Goal: Find specific page/section: Find specific page/section

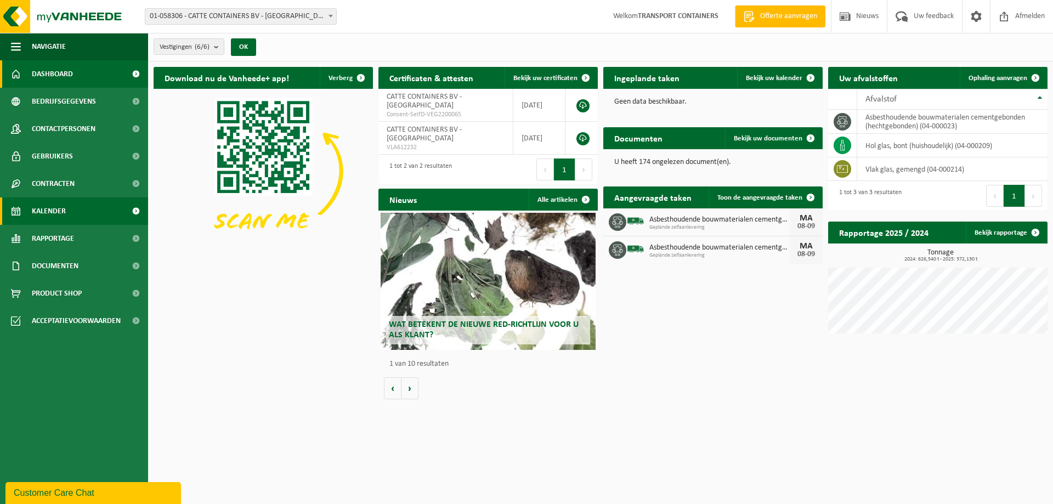
click at [48, 212] on span "Kalender" at bounding box center [49, 210] width 34 height 27
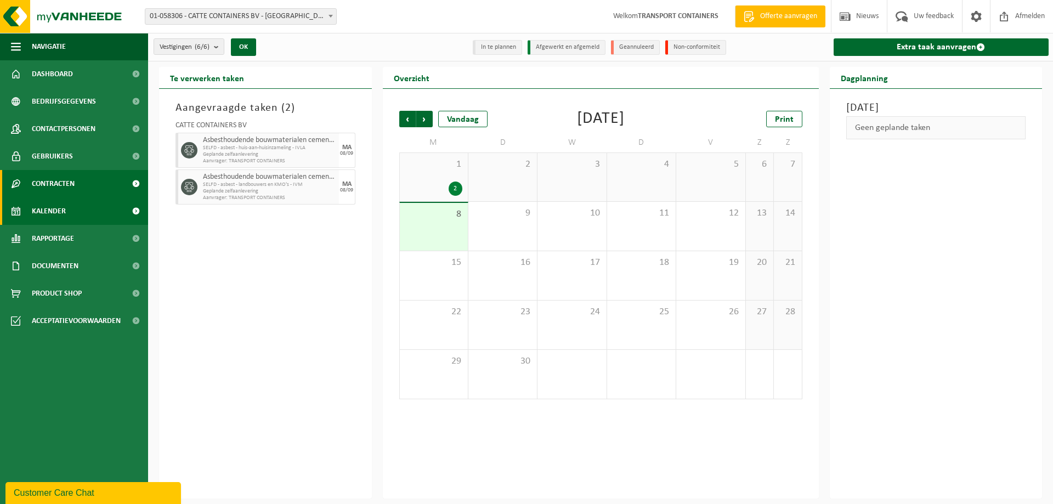
click at [73, 182] on span "Contracten" at bounding box center [53, 183] width 43 height 27
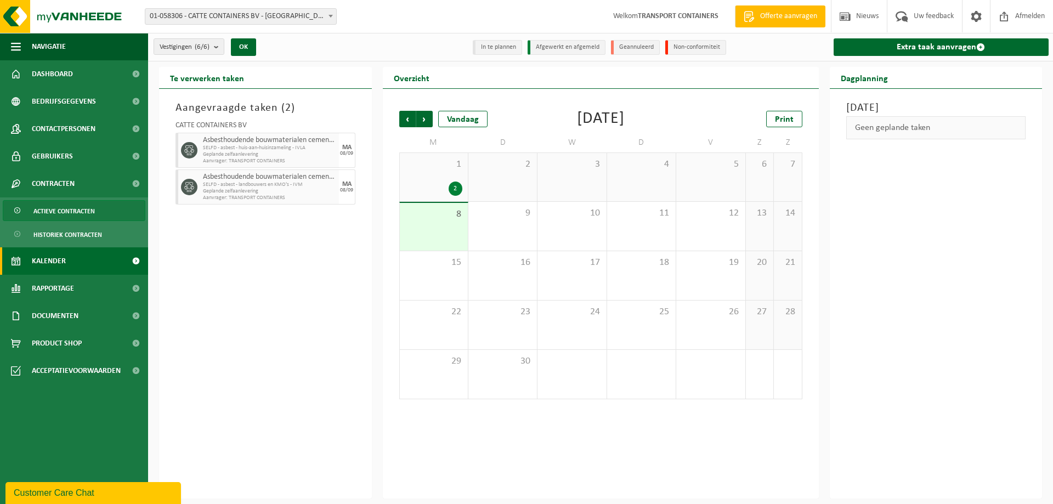
click at [73, 208] on span "Actieve contracten" at bounding box center [63, 211] width 61 height 21
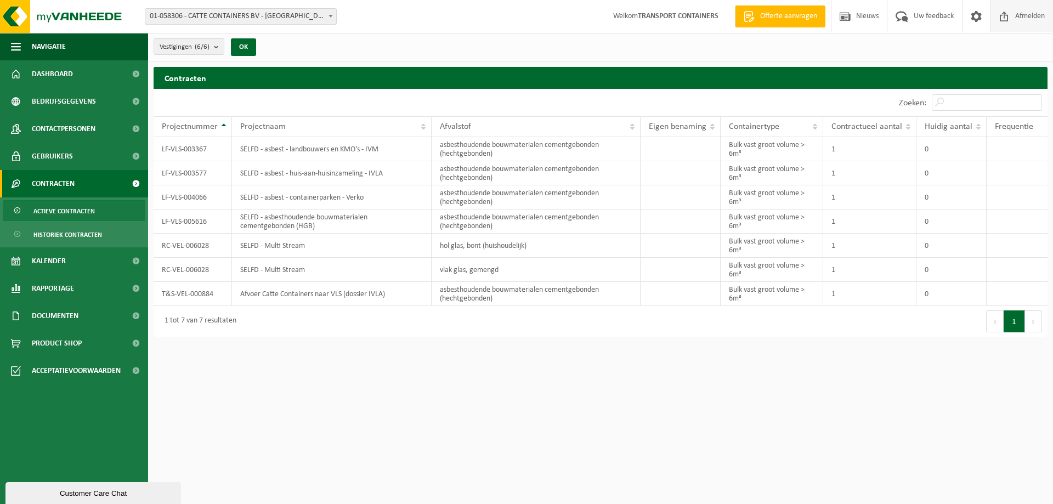
click at [1026, 15] on span "Afmelden" at bounding box center [1030, 16] width 35 height 32
